Goal: Find contact information: Find contact information

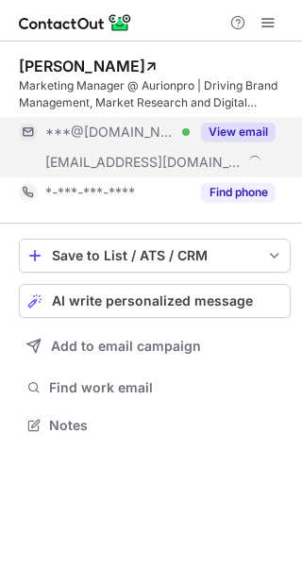
scroll to position [411, 302]
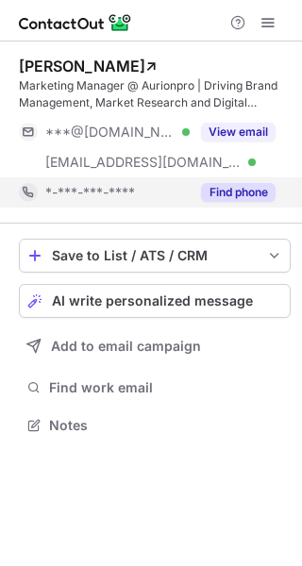
click at [233, 193] on button "Find phone" at bounding box center [238, 192] width 74 height 19
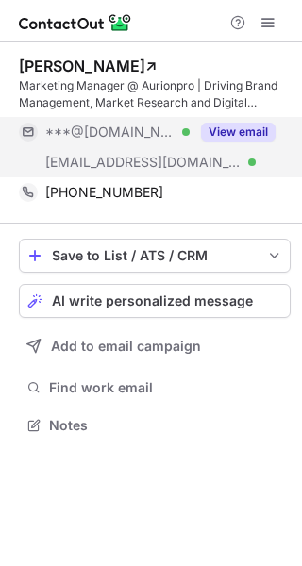
click at [242, 127] on button "View email" at bounding box center [238, 132] width 74 height 19
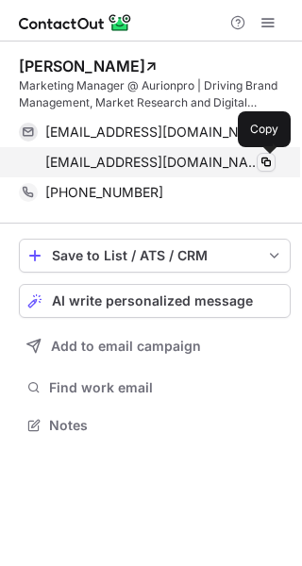
click at [270, 156] on span at bounding box center [265, 162] width 15 height 15
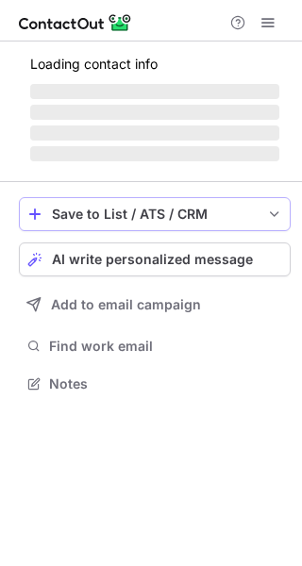
scroll to position [9, 9]
